Goal: Register for event/course: Sign up to attend an event or enroll in a course

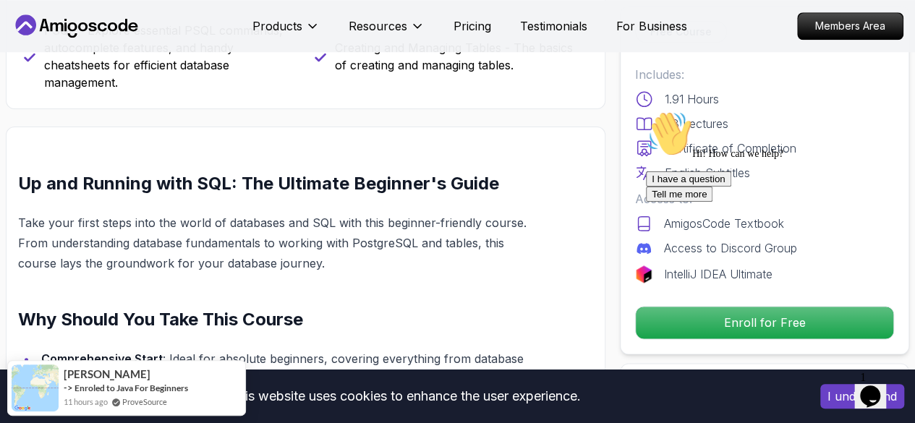
scroll to position [744, 0]
click at [692, 202] on div "I have a question Tell me more" at bounding box center [776, 186] width 260 height 30
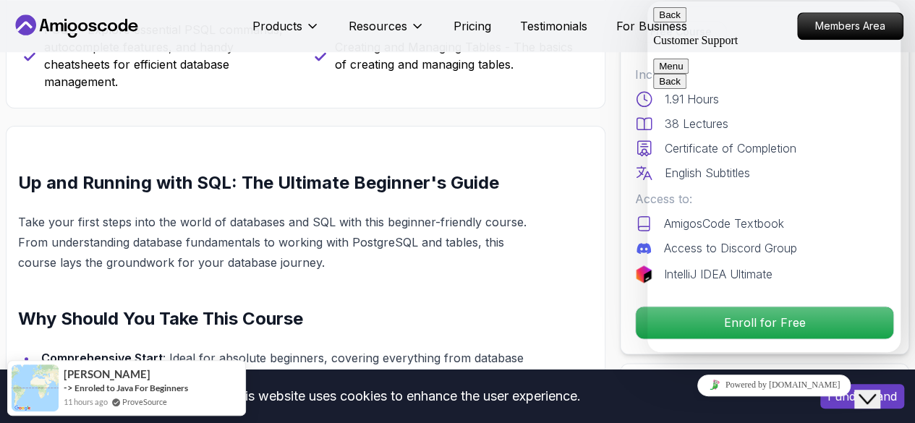
click at [881, 401] on button "Close Chat This icon closes the chat window." at bounding box center [868, 399] width 26 height 19
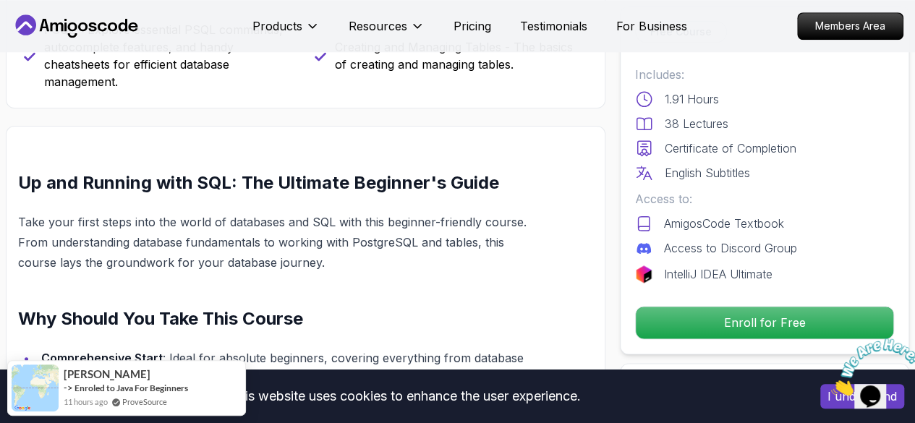
click at [831, 386] on icon "Close" at bounding box center [831, 392] width 0 height 12
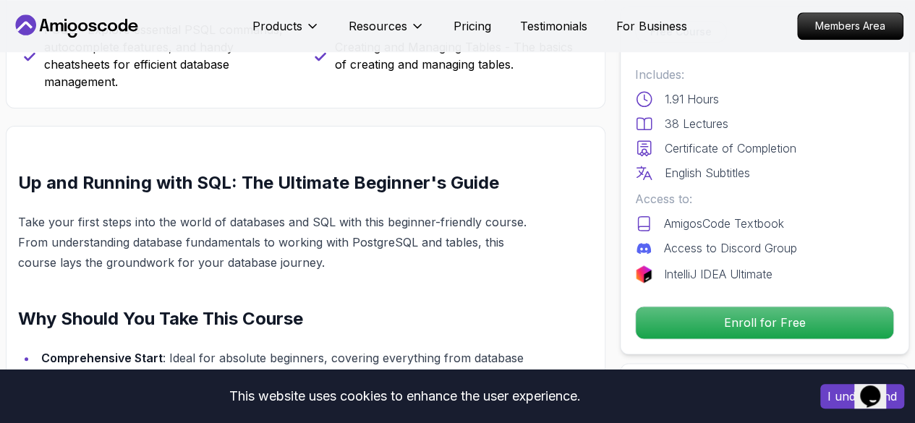
drag, startPoint x: 871, startPoint y: 393, endPoint x: 781, endPoint y: 404, distance: 91.2
click html "Opens Chat This icon Opens the chat window."
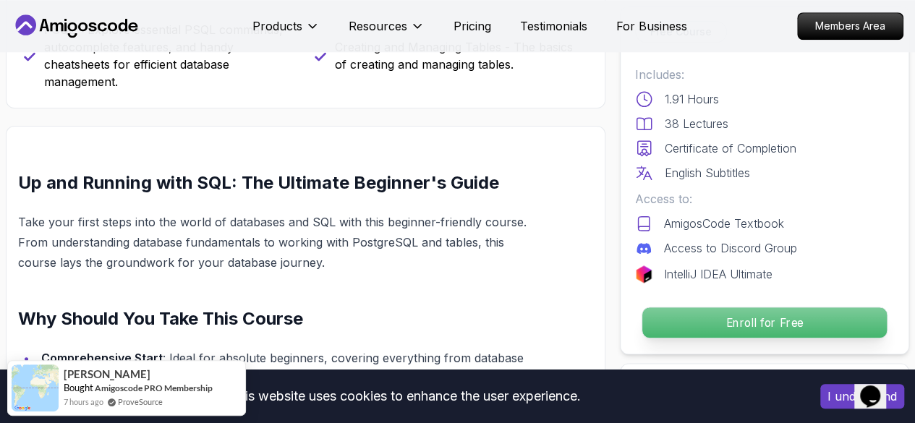
click at [722, 325] on p "Enroll for Free" at bounding box center [765, 323] width 245 height 30
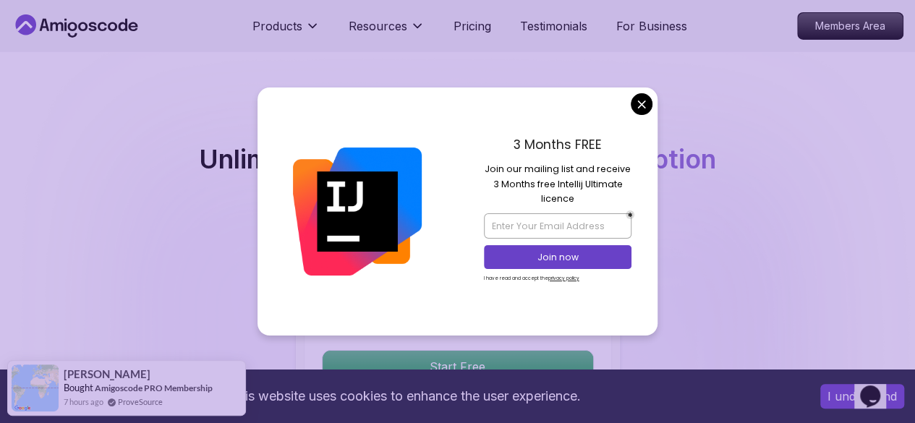
scroll to position [2563, 0]
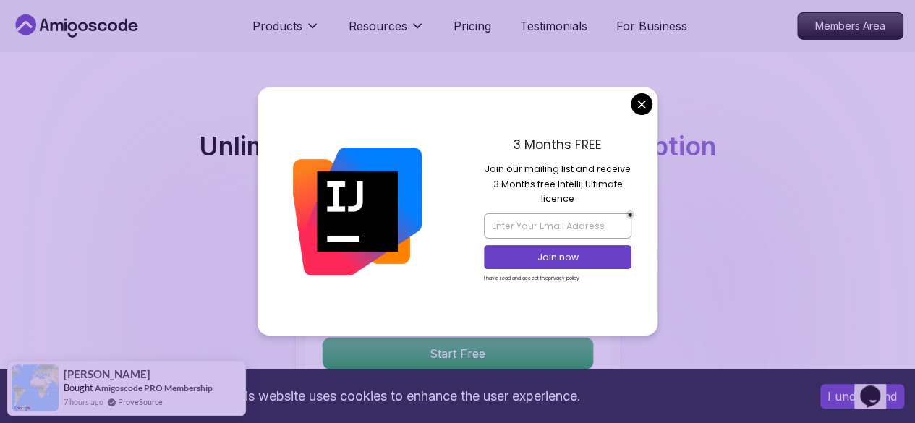
click at [645, 106] on body "This website uses cookies to enhance the user experience. I understand Products…" at bounding box center [457, 192] width 915 height 5510
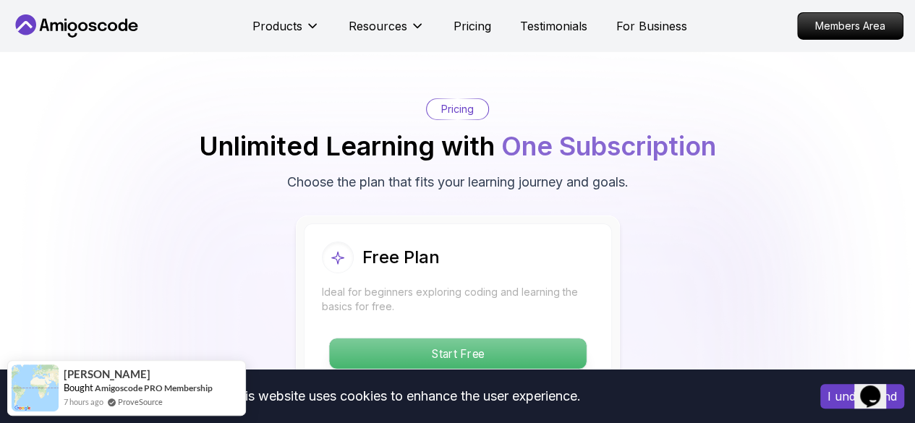
click at [452, 342] on p "Start Free" at bounding box center [457, 354] width 257 height 30
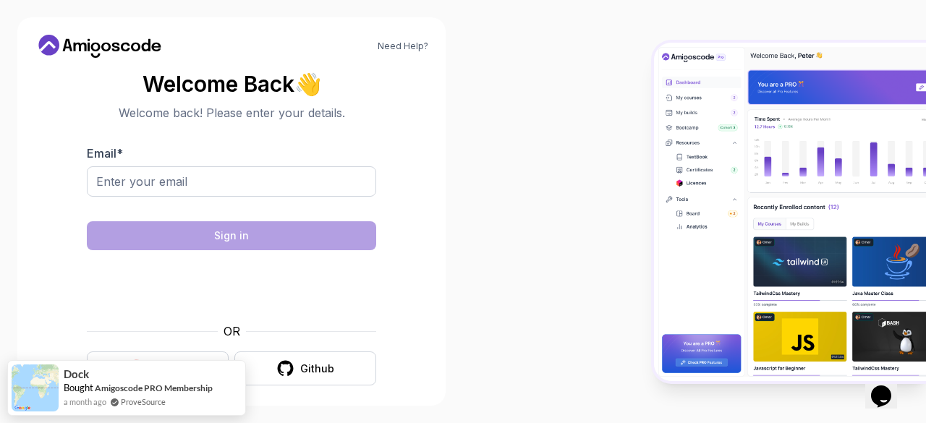
scroll to position [11, 0]
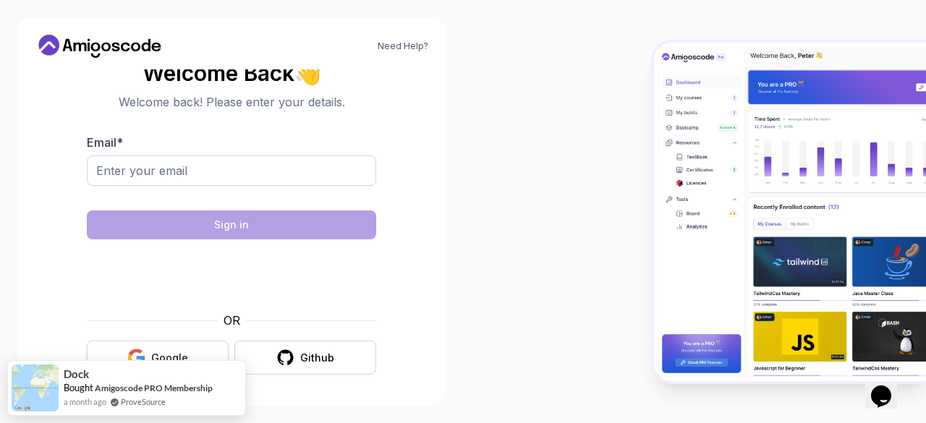
click at [144, 349] on icon "button" at bounding box center [136, 358] width 18 height 18
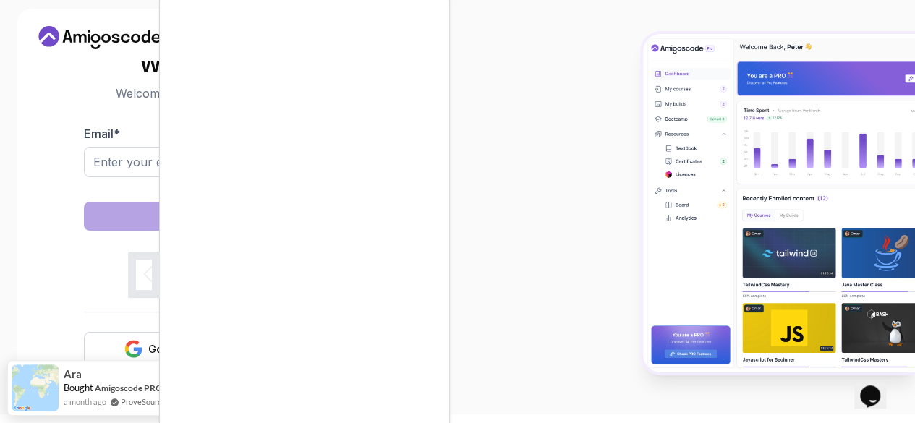
scroll to position [19, 0]
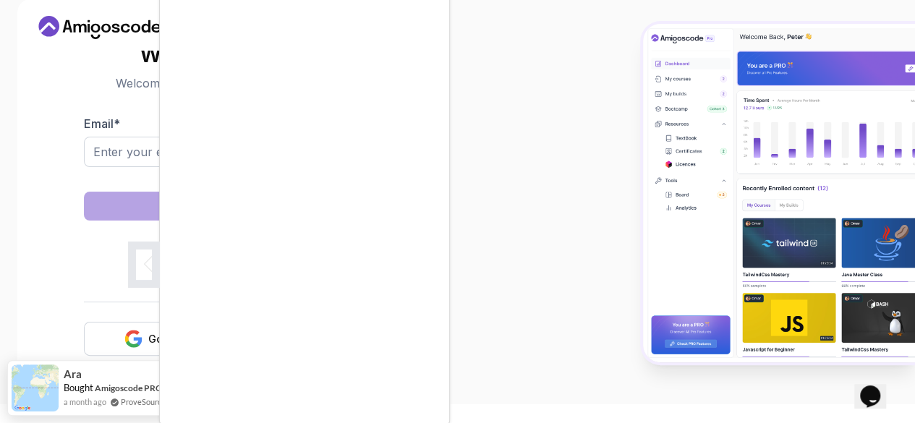
drag, startPoint x: 509, startPoint y: 277, endPoint x: 446, endPoint y: 368, distance: 110.4
click at [508, 278] on div at bounding box center [457, 211] width 915 height 423
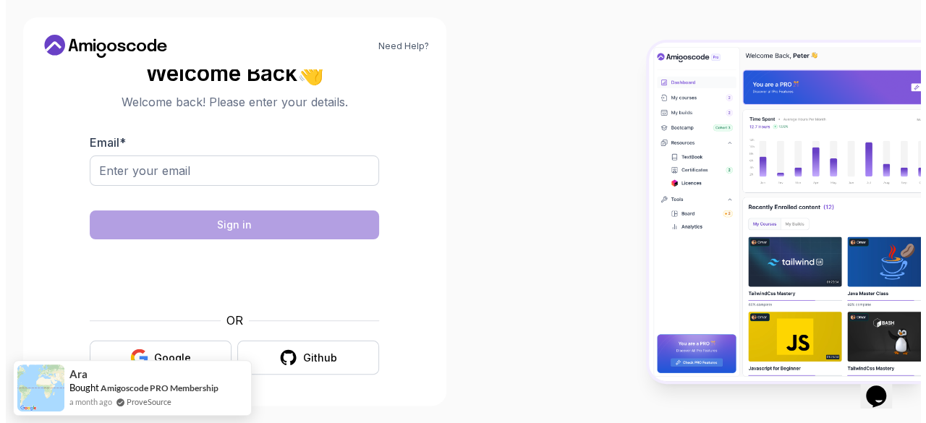
scroll to position [0, 0]
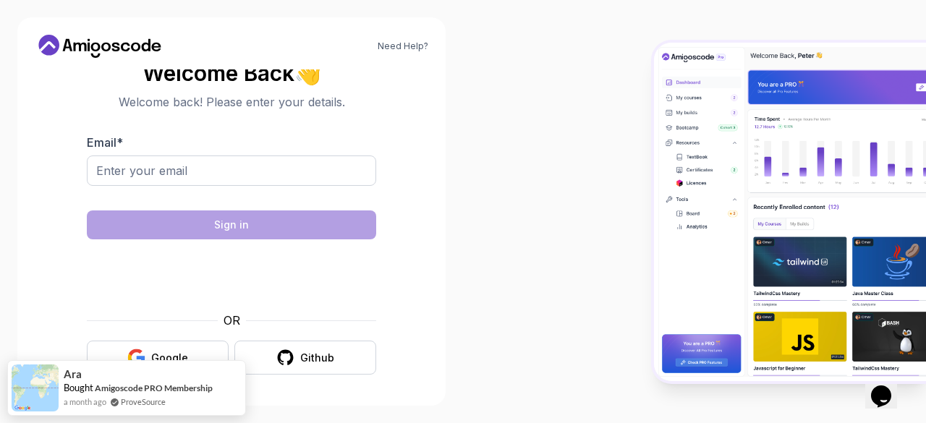
drag, startPoint x: 192, startPoint y: 390, endPoint x: 168, endPoint y: 336, distance: 58.6
click at [169, 336] on body "Need Help? Welcome Back 👋 Welcome back! Please enter your details. Email * Sign…" at bounding box center [463, 211] width 926 height 423
click at [161, 351] on div "Google" at bounding box center [169, 358] width 37 height 14
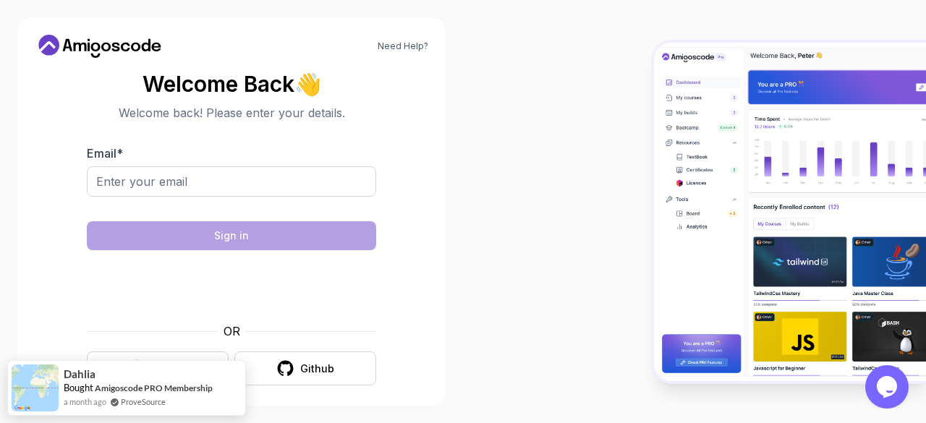
scroll to position [11, 0]
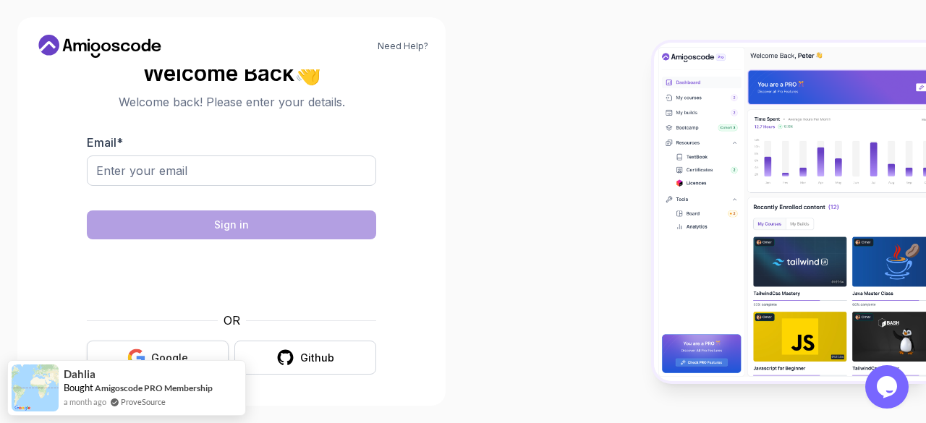
click at [181, 341] on button "Google" at bounding box center [158, 358] width 142 height 34
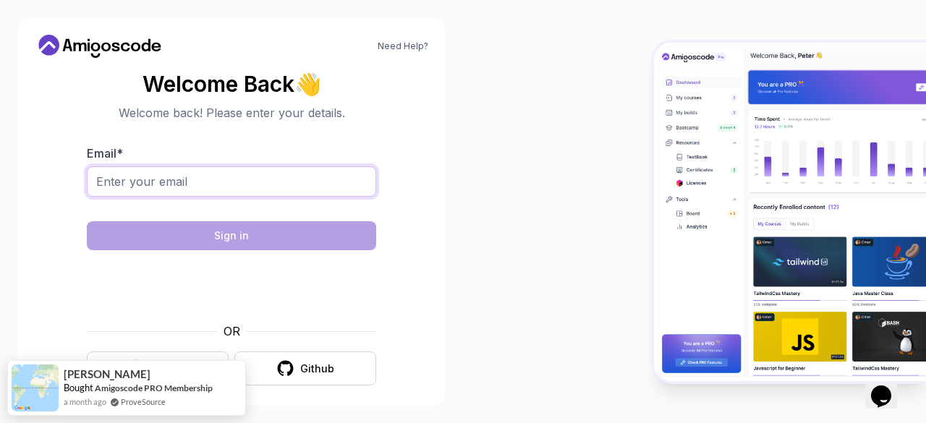
click at [149, 189] on input "Email *" at bounding box center [231, 181] width 289 height 30
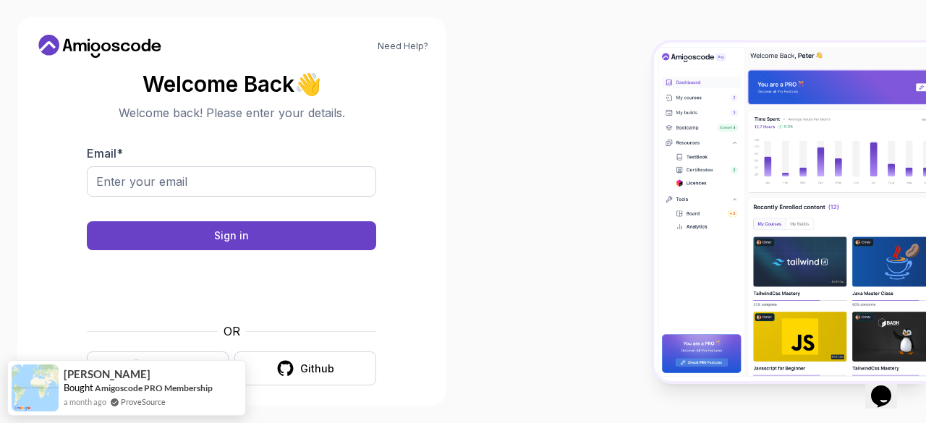
click at [499, 397] on div at bounding box center [694, 211] width 463 height 423
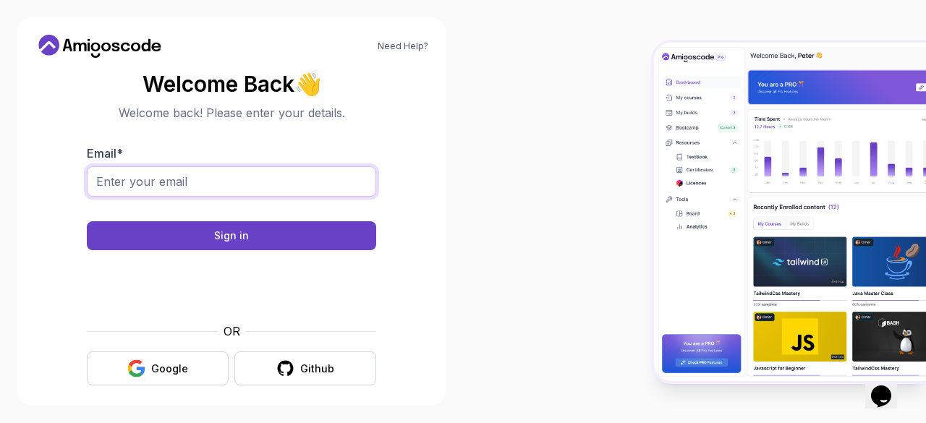
click at [284, 182] on input "Email *" at bounding box center [231, 181] width 289 height 30
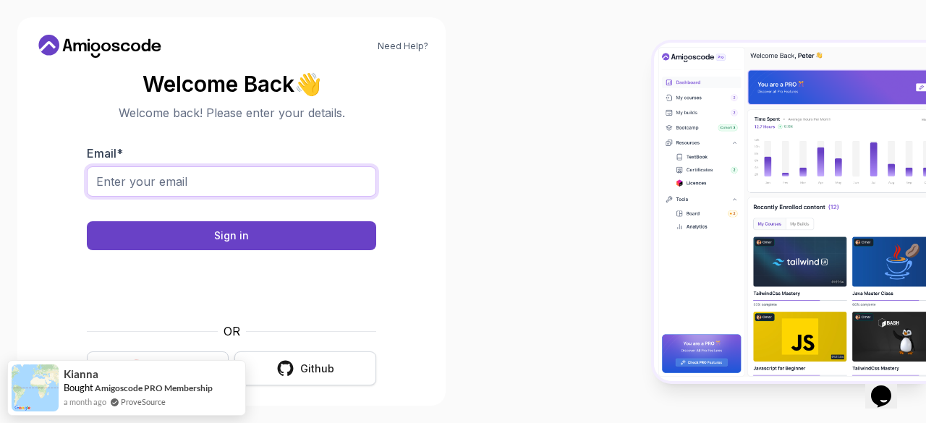
scroll to position [11, 0]
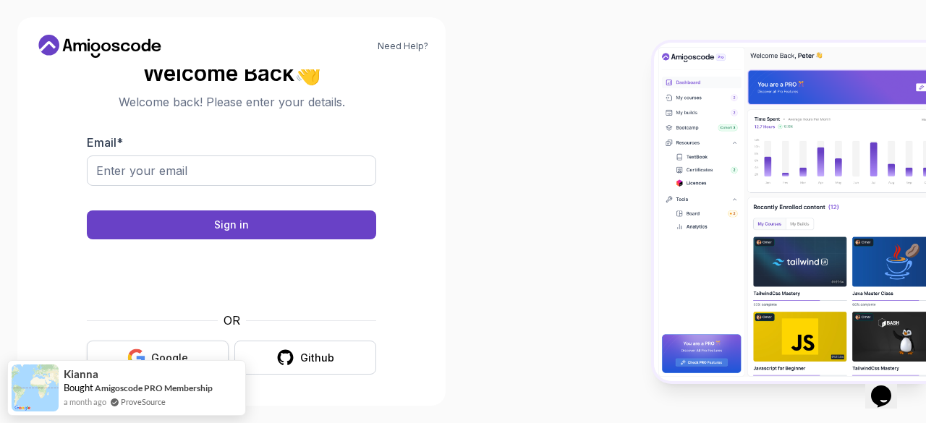
click at [217, 347] on button "Google" at bounding box center [158, 358] width 142 height 34
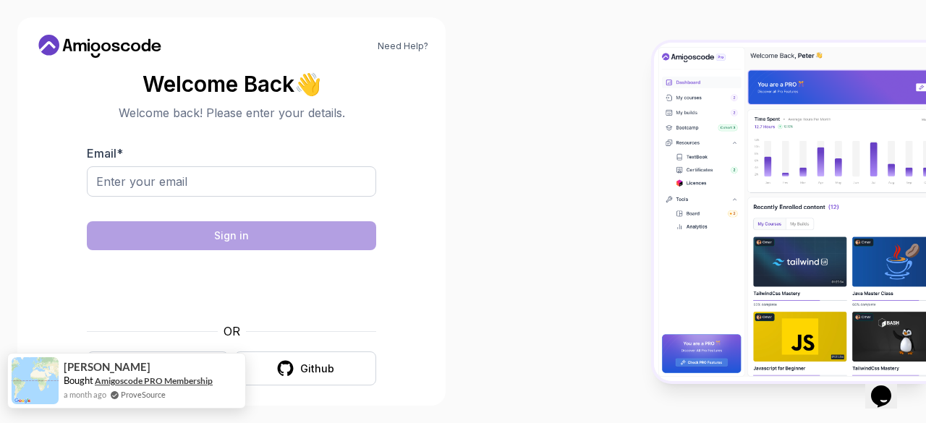
click at [108, 381] on link "Amigoscode PRO Membership" at bounding box center [154, 381] width 118 height 11
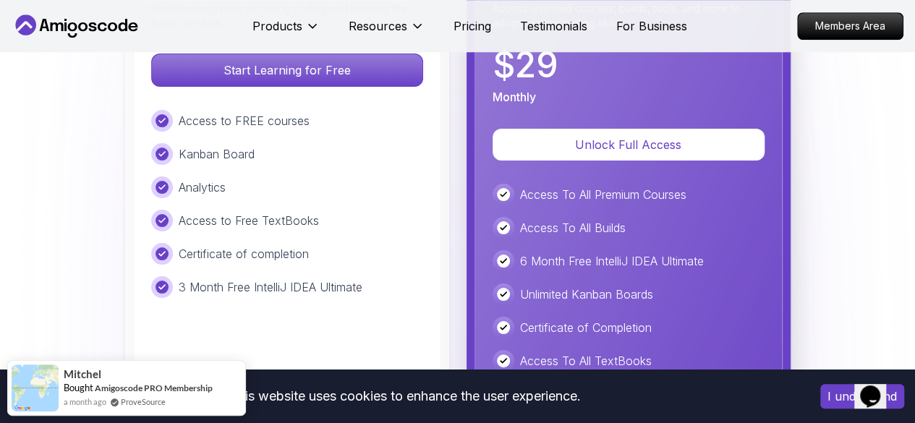
scroll to position [3349, 0]
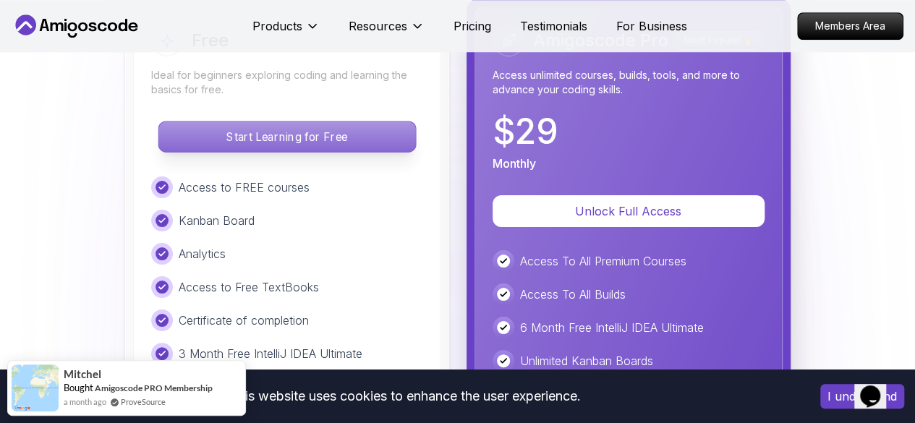
click at [361, 151] on p "Start Learning for Free" at bounding box center [286, 137] width 257 height 30
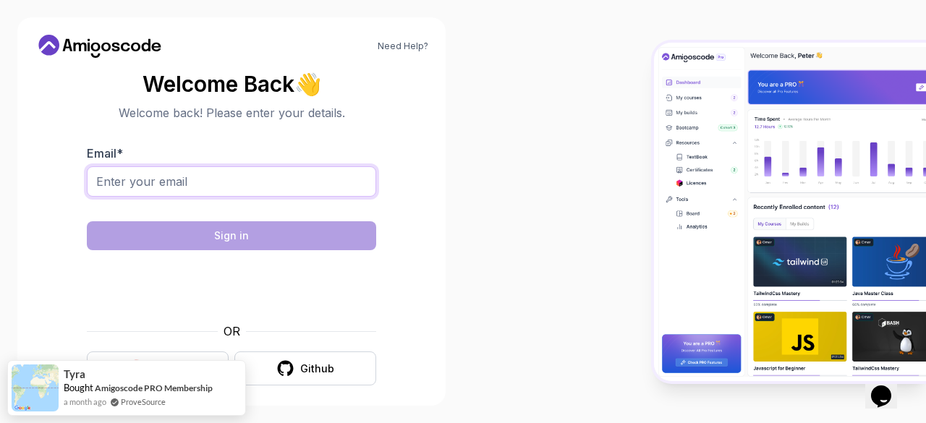
click at [313, 183] on input "Email *" at bounding box center [231, 181] width 289 height 30
click at [340, 179] on input "Email *" at bounding box center [231, 181] width 289 height 30
click at [177, 187] on input "Email *" at bounding box center [231, 181] width 289 height 30
paste input "[EMAIL_ADDRESS][DOMAIN_NAME]"
type input "[EMAIL_ADDRESS][DOMAIN_NAME]"
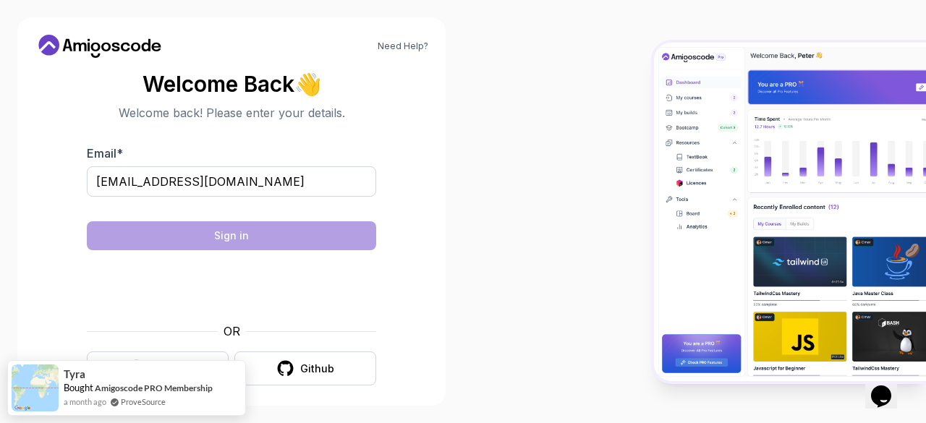
scroll to position [11, 0]
